Goal: Information Seeking & Learning: Learn about a topic

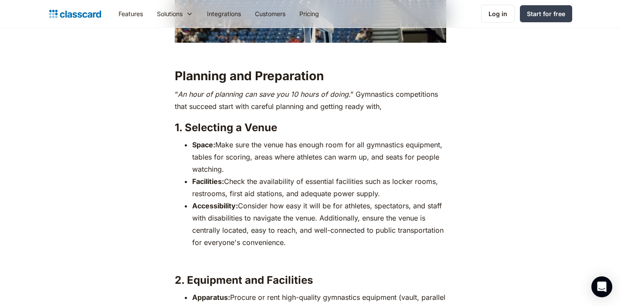
scroll to position [828, 0]
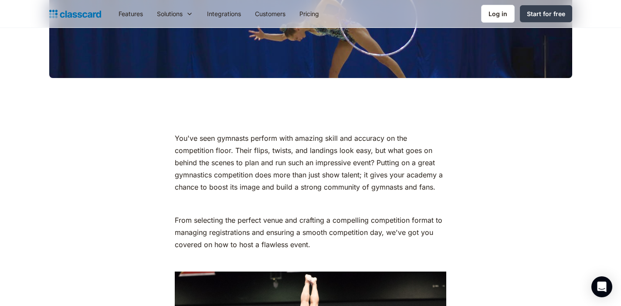
scroll to position [189, 0]
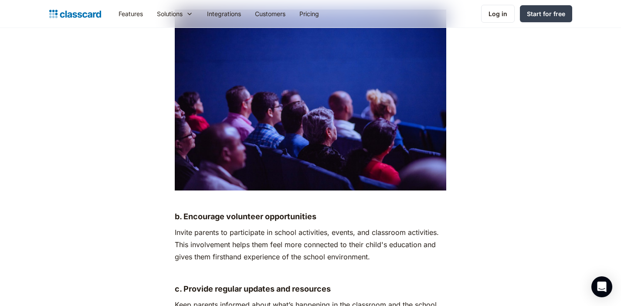
scroll to position [3219, 0]
